Goal: Check status: Check status

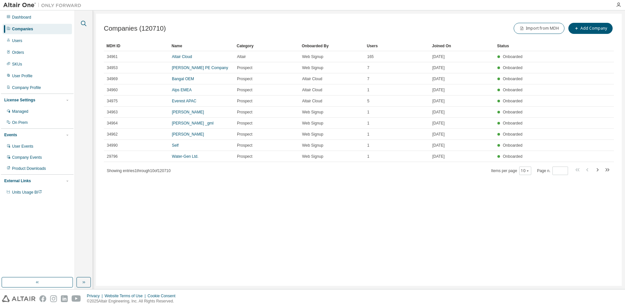
click at [83, 22] on icon "button" at bounding box center [84, 24] width 8 height 8
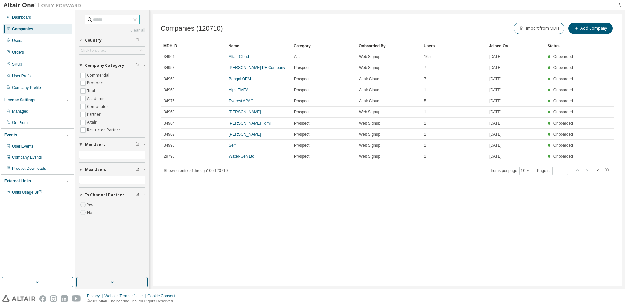
click at [93, 21] on input "text" at bounding box center [112, 19] width 39 height 7
type input "***"
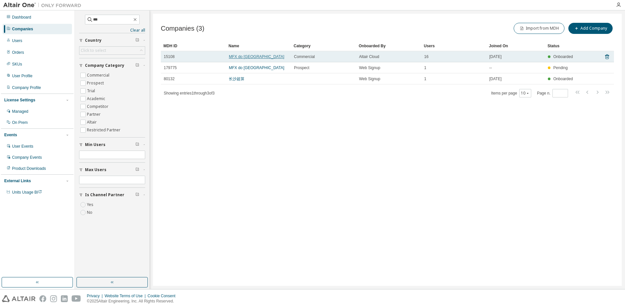
click at [246, 56] on link "MFX do [GEOGRAPHIC_DATA]" at bounding box center [256, 56] width 55 height 5
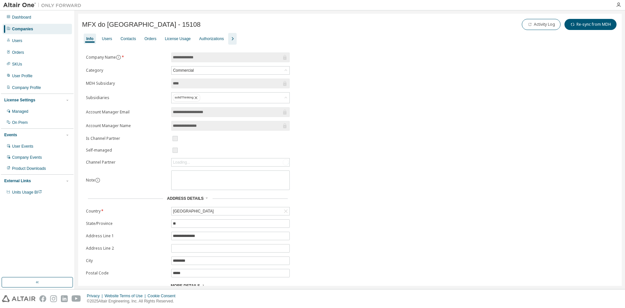
click at [232, 40] on icon "button" at bounding box center [233, 38] width 2 height 3
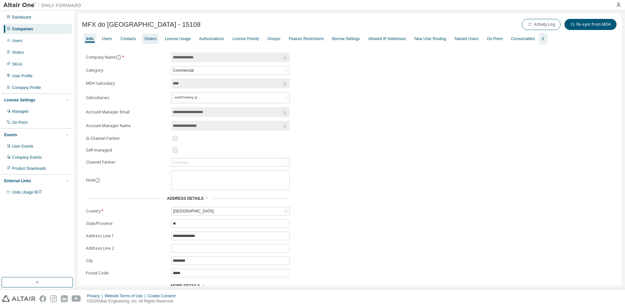
click at [148, 39] on div "Orders" at bounding box center [151, 38] width 12 height 5
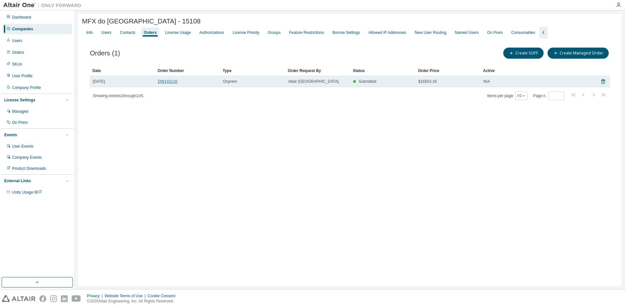
click at [164, 82] on link "DW143116" at bounding box center [168, 81] width 20 height 5
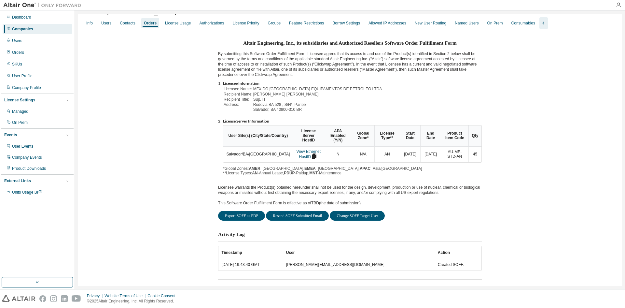
scroll to position [14, 0]
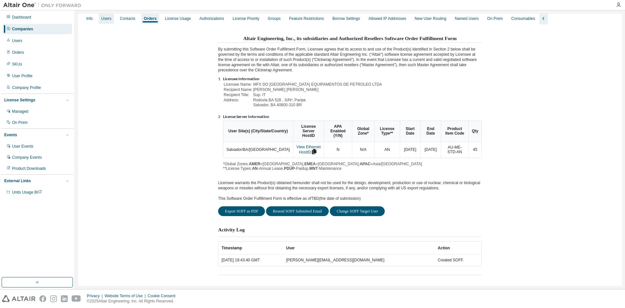
click at [106, 20] on div "Users" at bounding box center [106, 18] width 10 height 5
